Goal: Browse casually: Explore the website without a specific task or goal

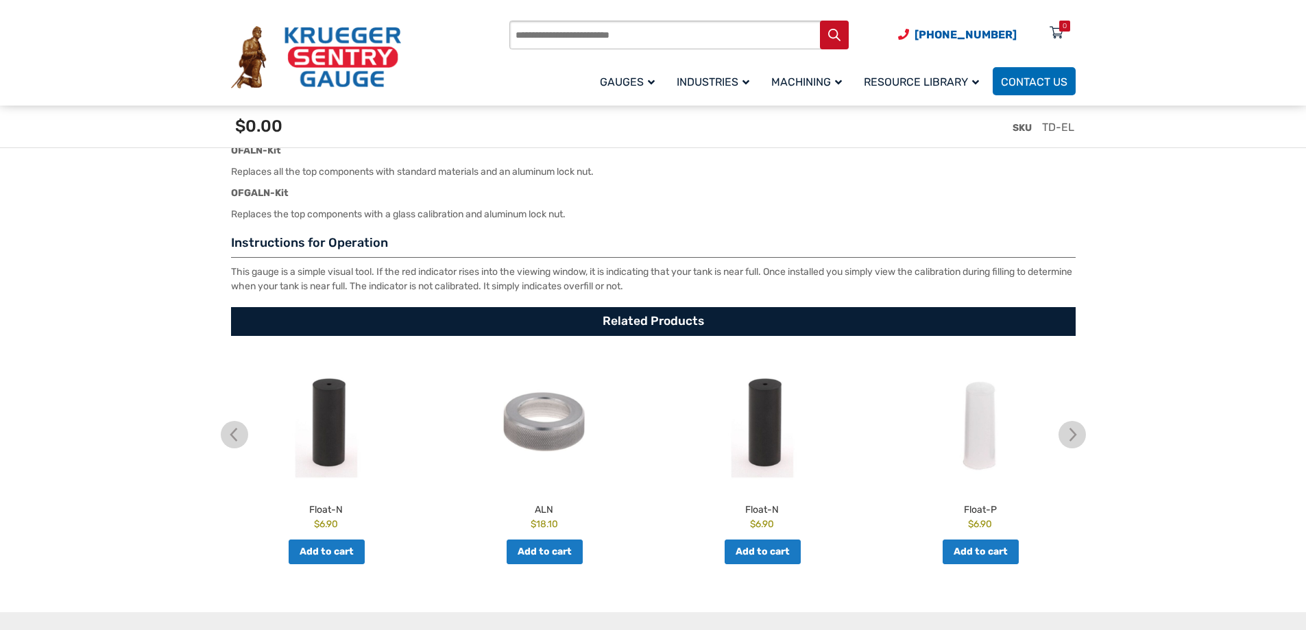
scroll to position [2330, 0]
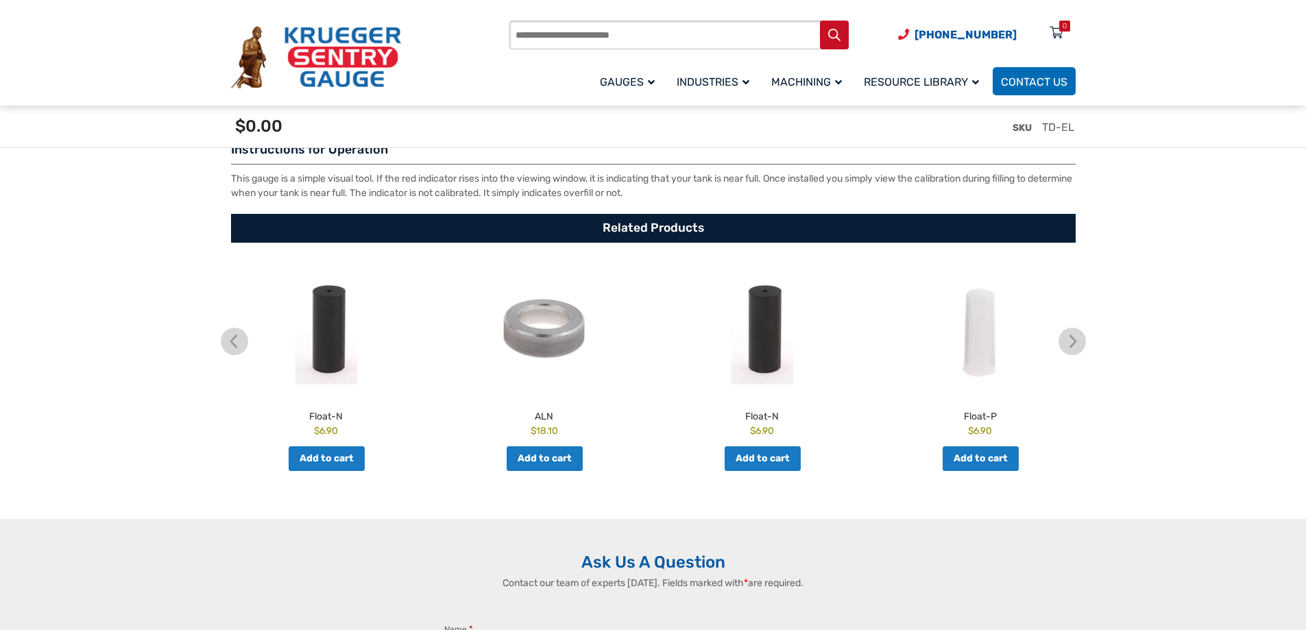
click at [1077, 343] on img at bounding box center [1071, 341] width 27 height 27
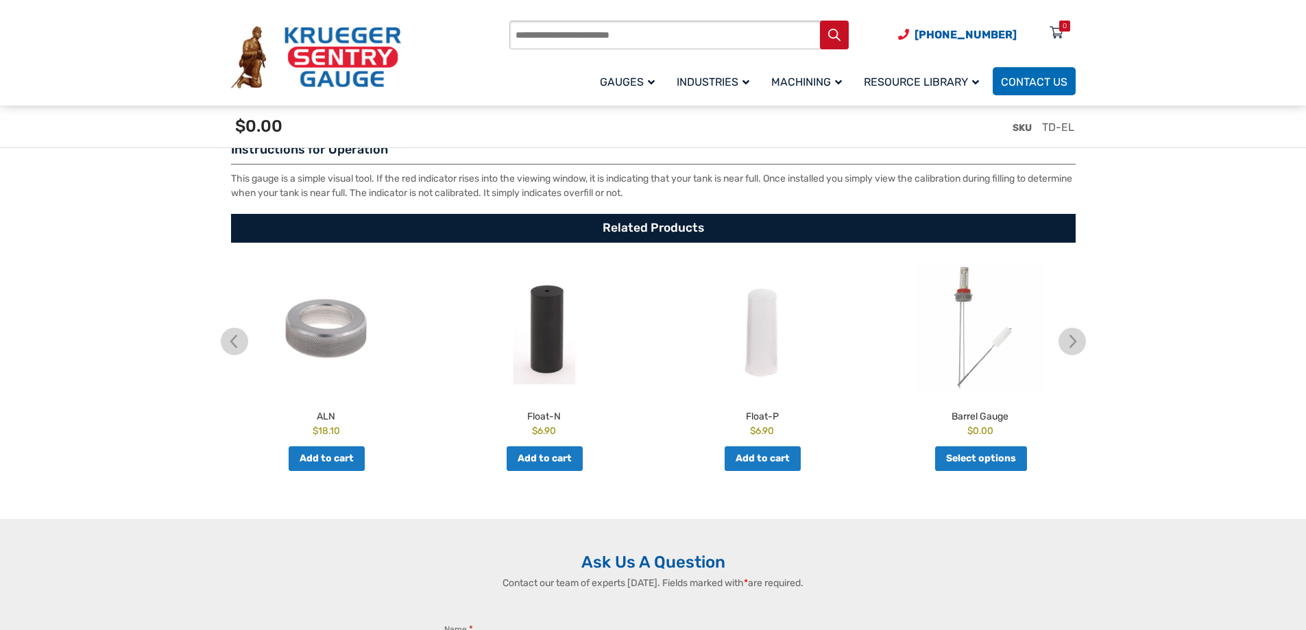
click at [1077, 343] on img at bounding box center [1071, 341] width 27 height 27
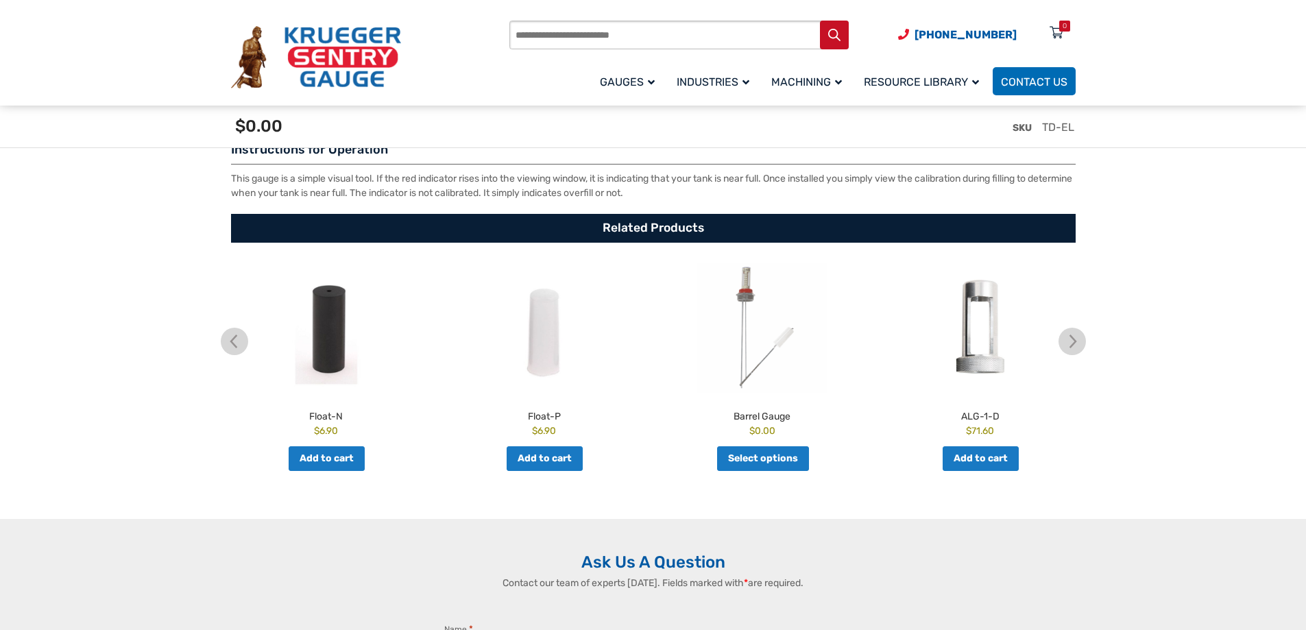
click at [1077, 343] on img at bounding box center [1071, 341] width 27 height 27
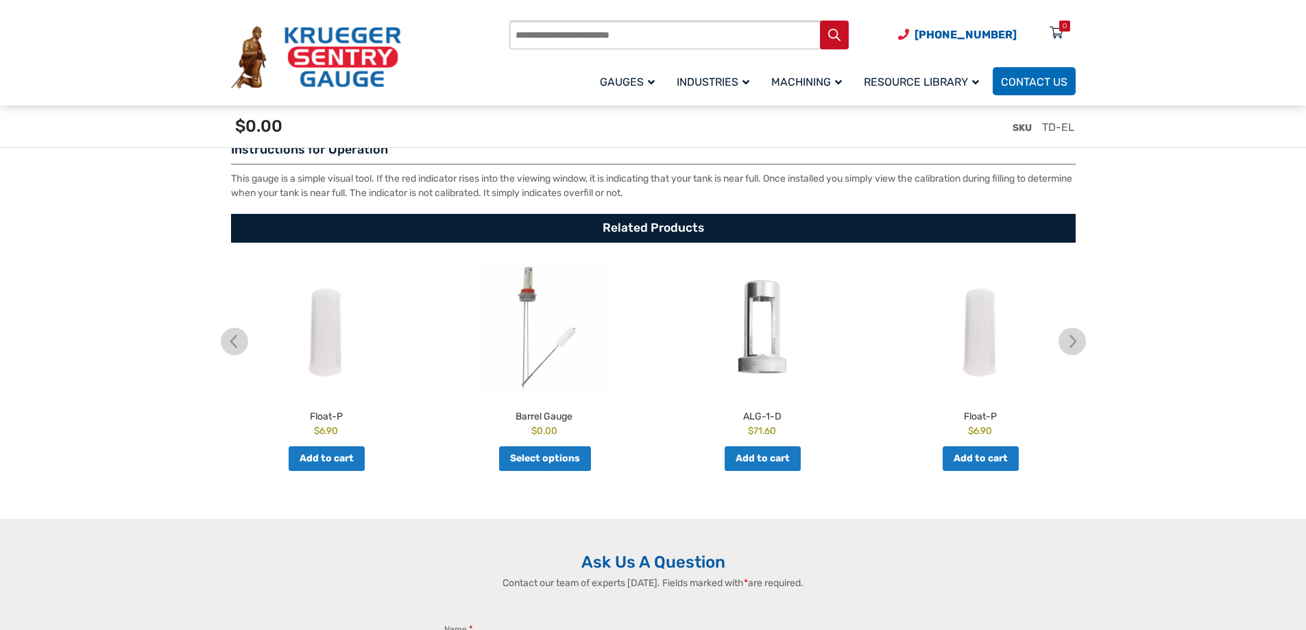
click at [1077, 343] on img at bounding box center [1071, 341] width 27 height 27
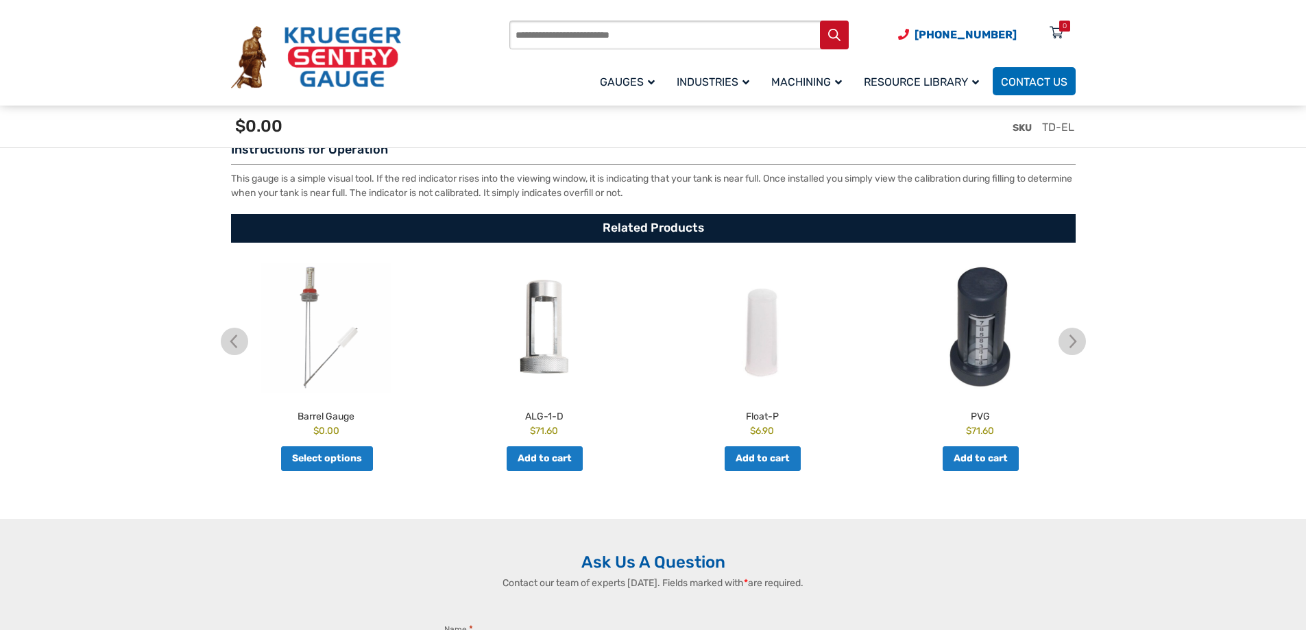
click at [1077, 343] on img at bounding box center [1071, 341] width 27 height 27
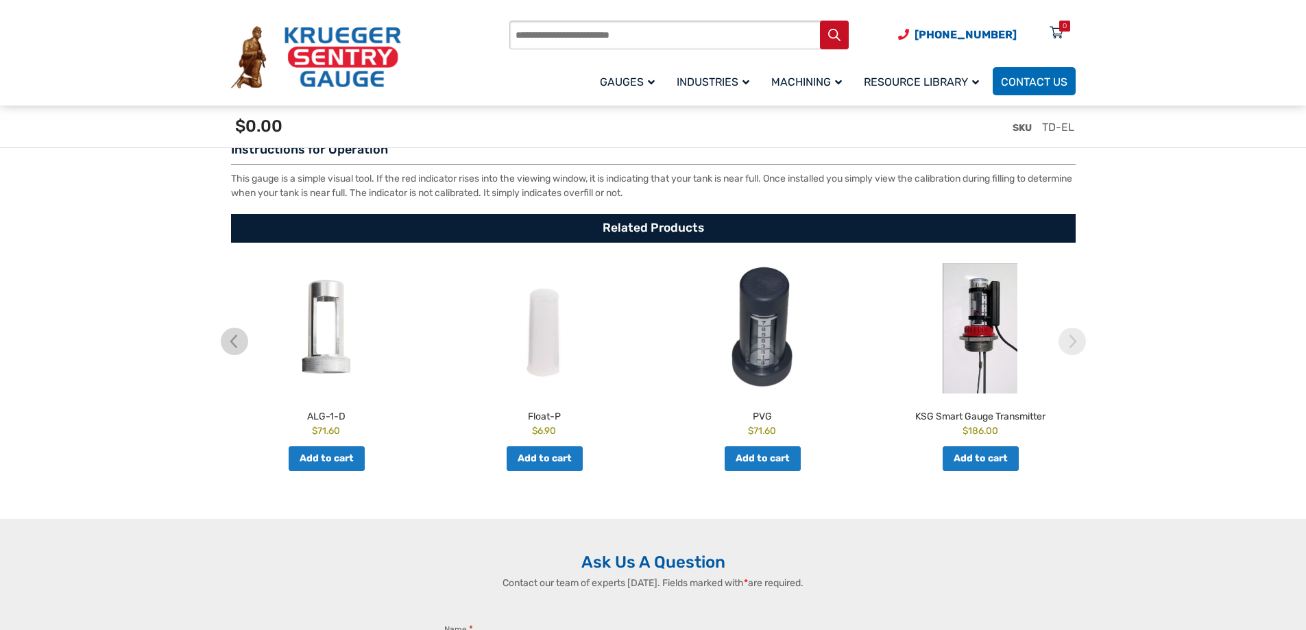
click at [1077, 343] on img at bounding box center [1071, 341] width 27 height 27
click at [229, 345] on img at bounding box center [234, 341] width 27 height 27
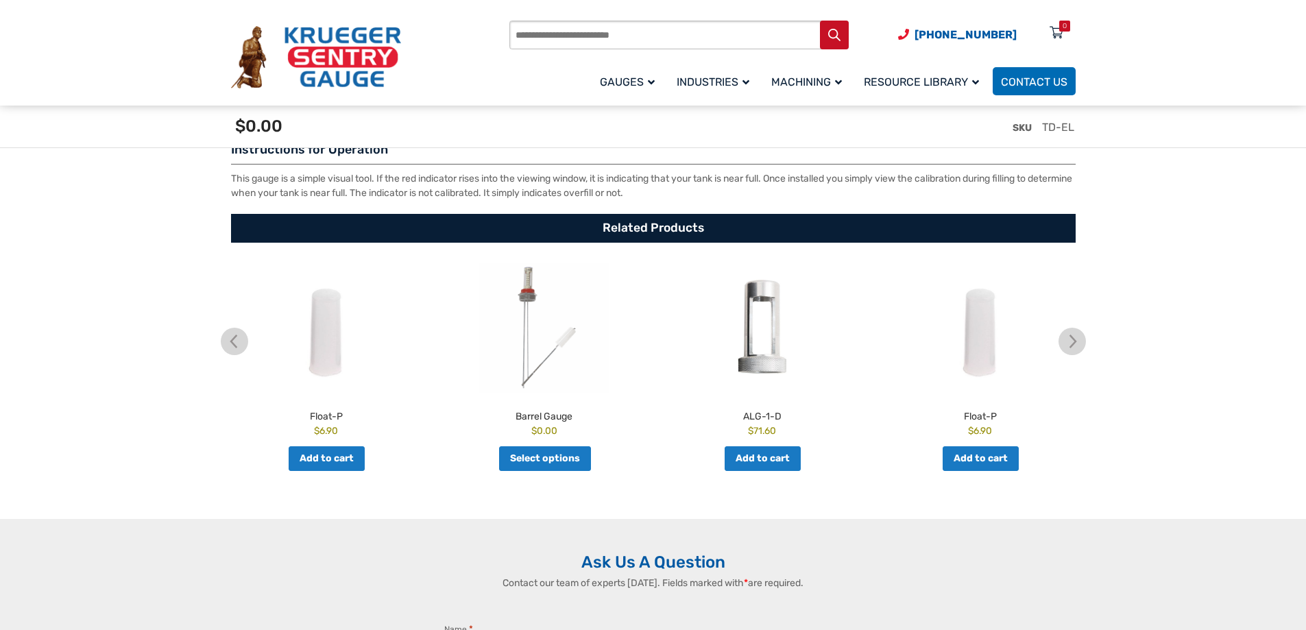
click at [229, 345] on img at bounding box center [234, 341] width 27 height 27
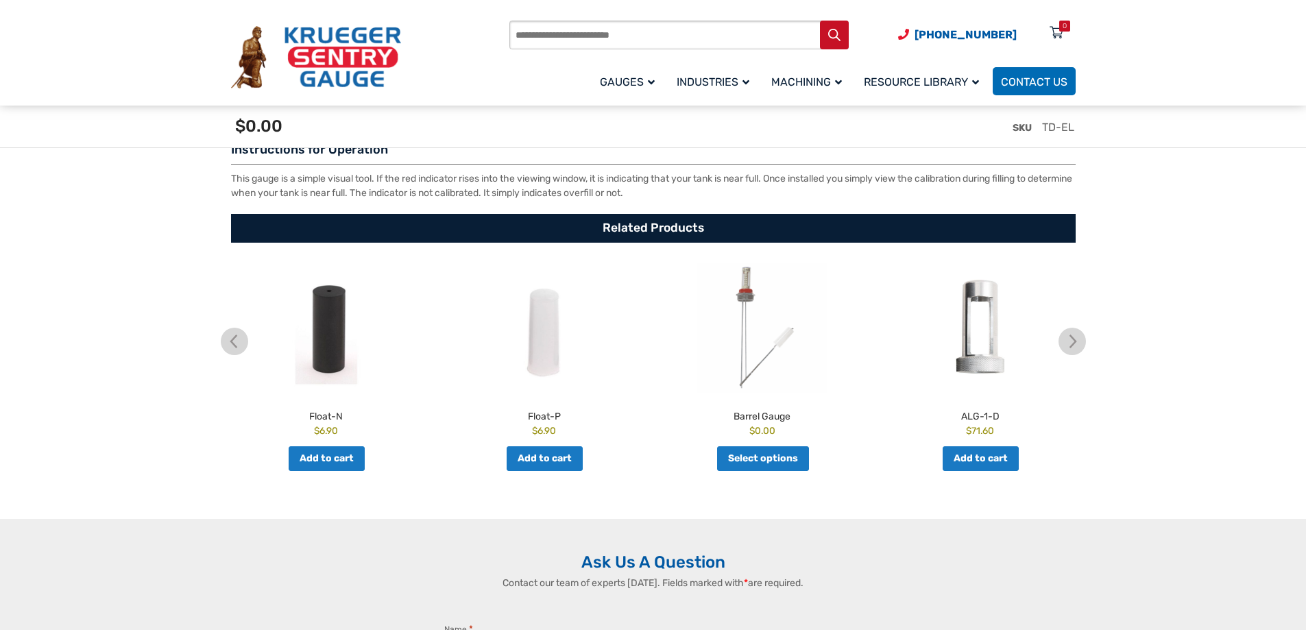
click at [229, 345] on img at bounding box center [234, 341] width 27 height 27
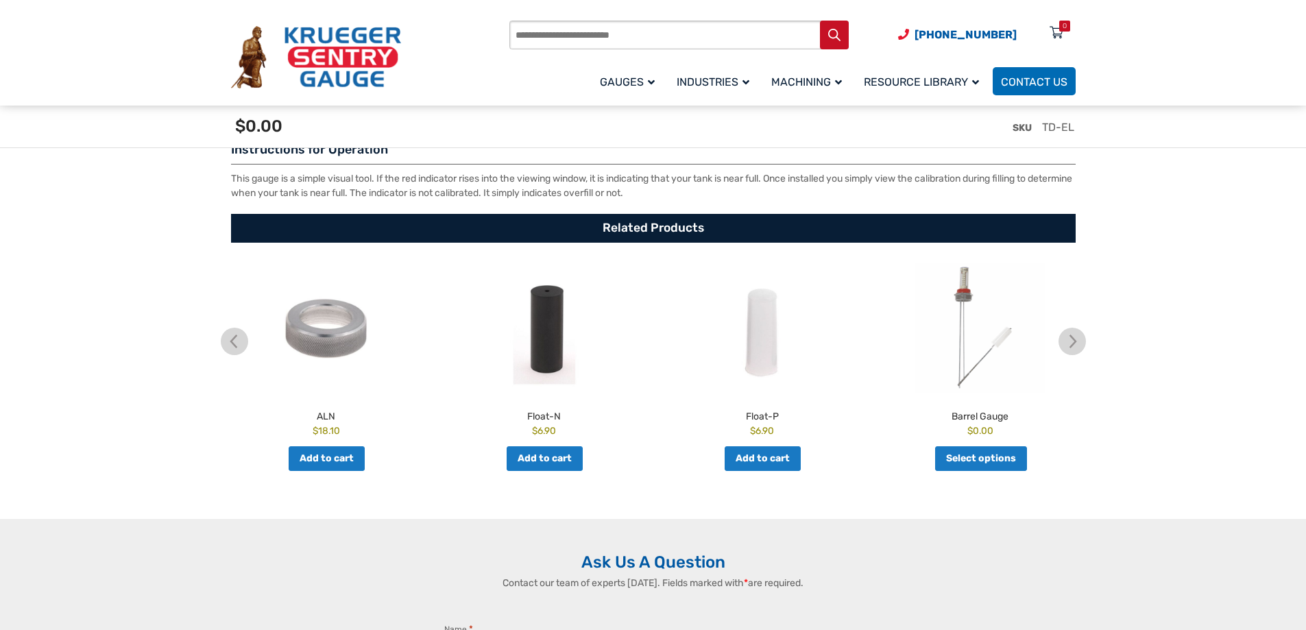
click at [229, 345] on img at bounding box center [234, 341] width 27 height 27
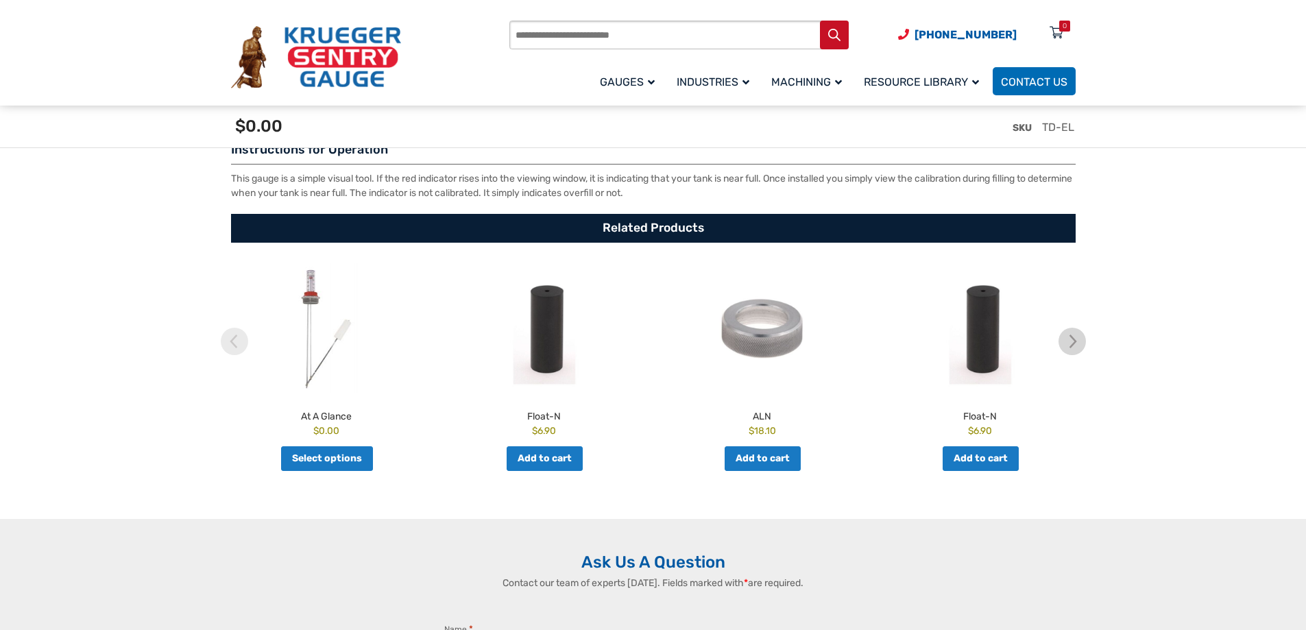
click at [229, 345] on img at bounding box center [234, 341] width 27 height 27
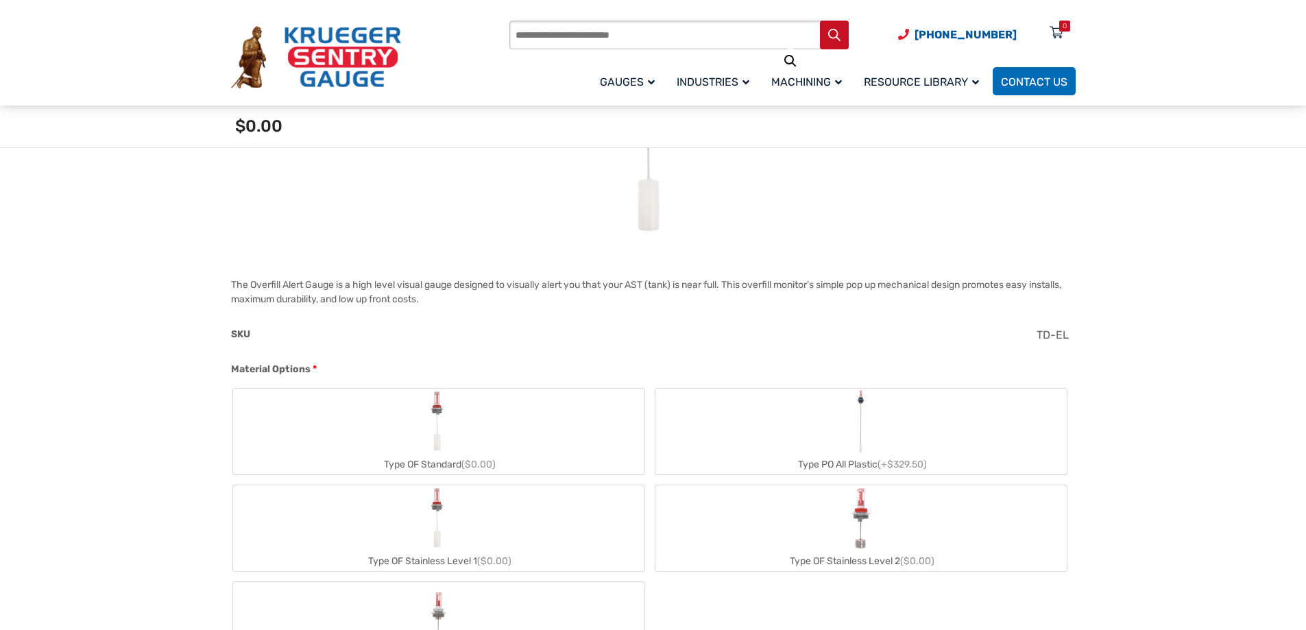
scroll to position [87, 0]
